Goal: Use online tool/utility: Utilize a website feature to perform a specific function

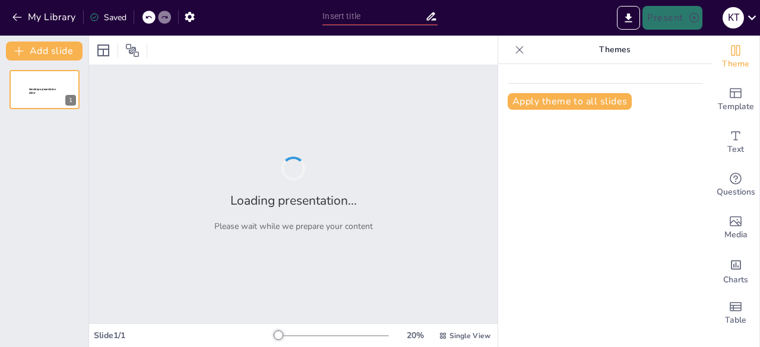
type input "Strategi Rantai Pasok Pupuk yang Efektif di Wilayah [GEOGRAPHIC_DATA] dan [GEOG…"
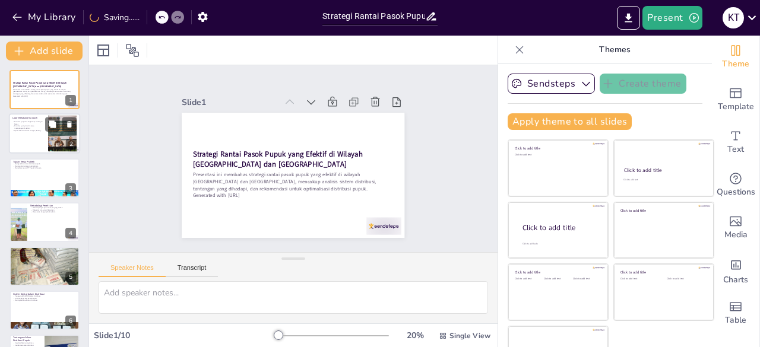
click at [36, 129] on p "Distribusi yang tidak merata mempengaruhi petani." at bounding box center [28, 127] width 32 height 4
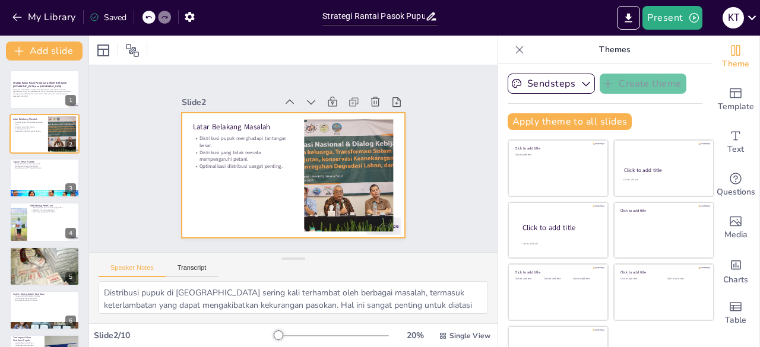
scroll to position [33, 0]
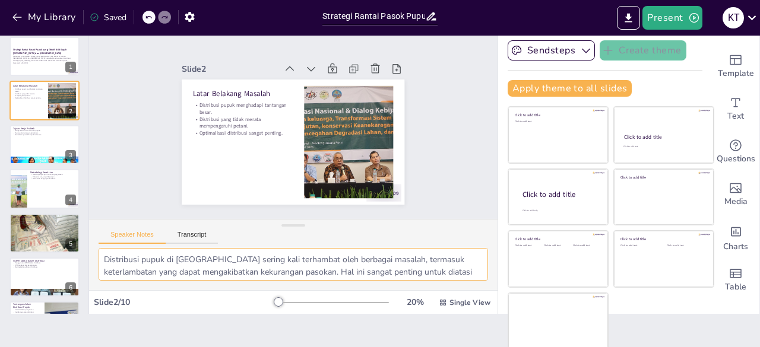
click at [174, 261] on textarea "Distribusi pupuk di [GEOGRAPHIC_DATA] sering kali terhambat oleh berbagai masal…" at bounding box center [293, 264] width 389 height 33
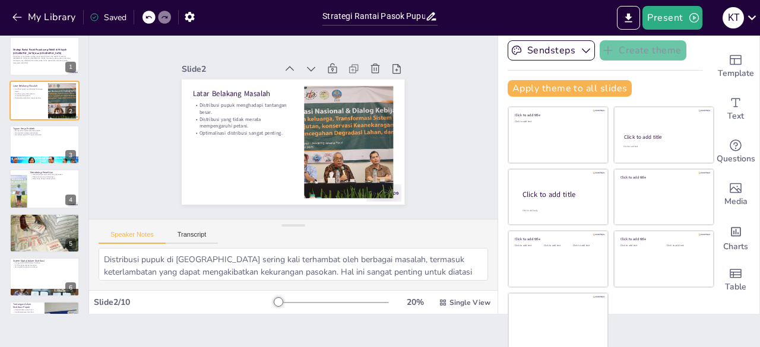
drag, startPoint x: 260, startPoint y: 296, endPoint x: 275, endPoint y: 300, distance: 15.8
click at [275, 300] on div "20 % Single View" at bounding box center [384, 302] width 218 height 19
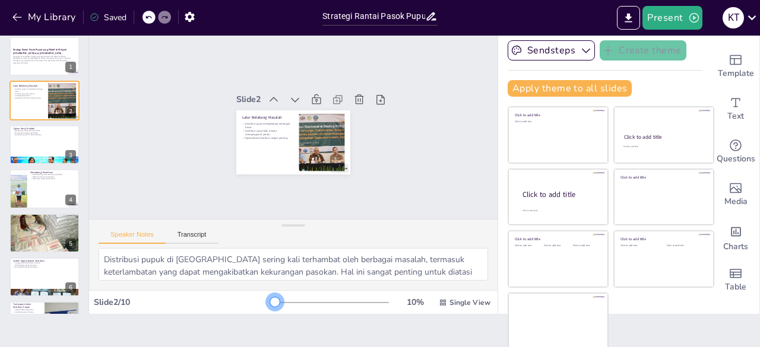
drag, startPoint x: 258, startPoint y: 300, endPoint x: 229, endPoint y: 281, distance: 34.7
click at [243, 296] on div "Slide 2 / 10 10 % Single View" at bounding box center [293, 302] width 408 height 19
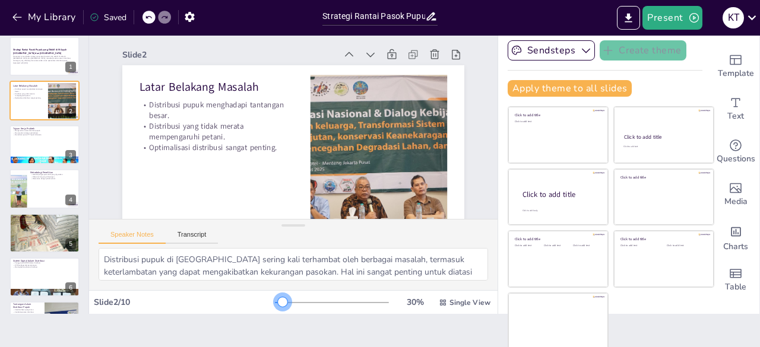
click at [275, 302] on div at bounding box center [332, 302] width 114 height 9
click at [74, 136] on button at bounding box center [69, 135] width 14 height 14
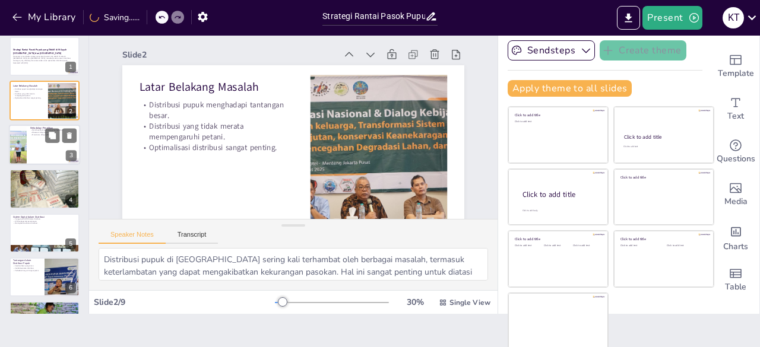
click at [48, 144] on div at bounding box center [44, 145] width 71 height 40
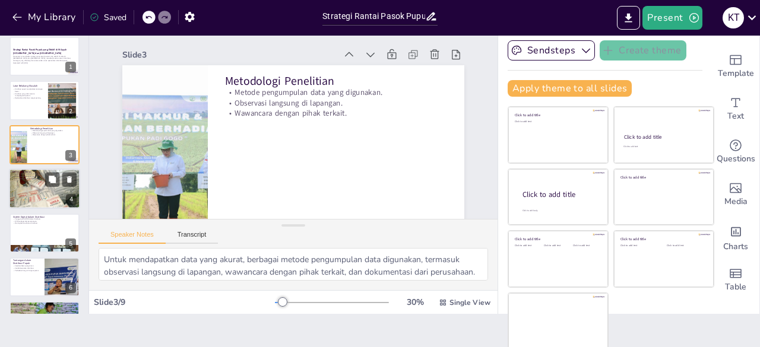
click at [34, 181] on div at bounding box center [44, 188] width 71 height 47
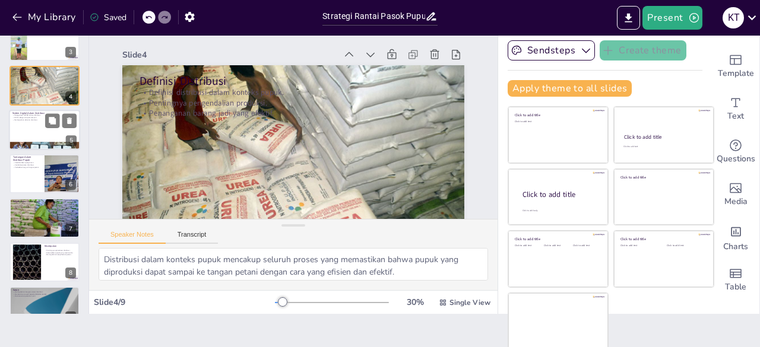
scroll to position [125, 0]
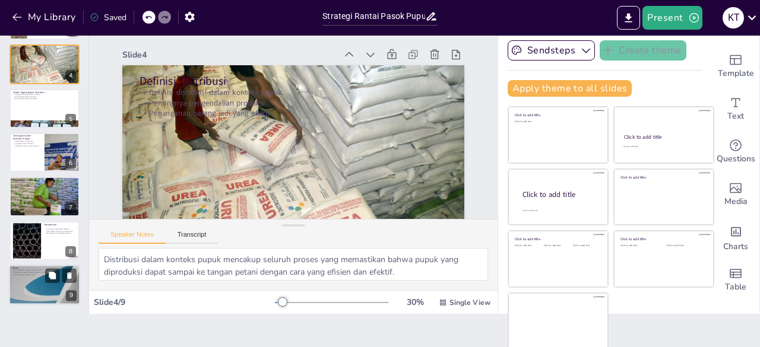
click at [35, 294] on div at bounding box center [44, 285] width 71 height 40
type textarea "Meningkatkan integrasi antara berbagai sistem distribusi akan membantu dalam me…"
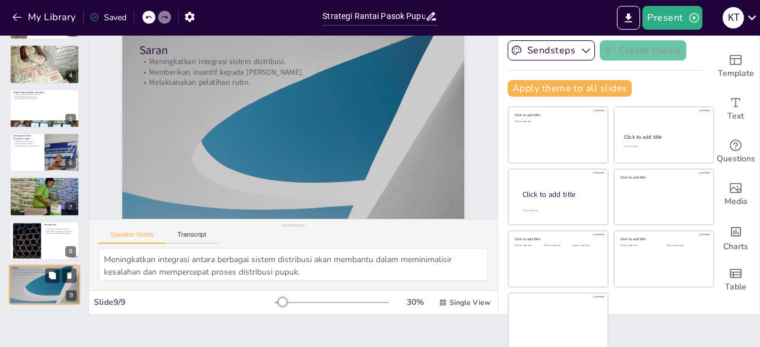
scroll to position [36, 0]
